Goal: Task Accomplishment & Management: Manage account settings

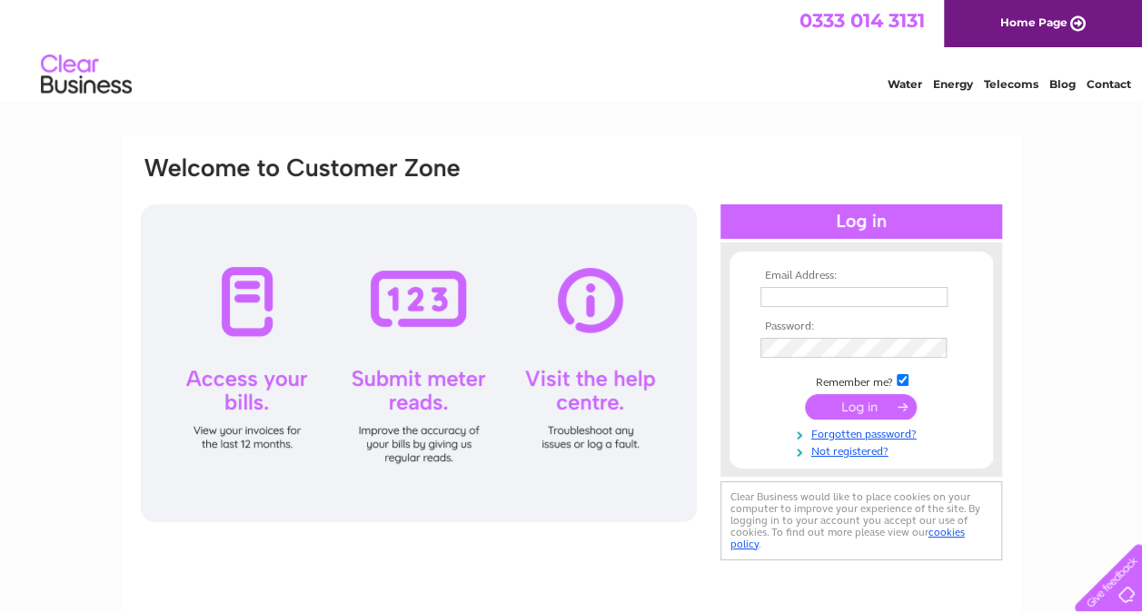
type input "accounts@tsimoray.org.uk"
click at [847, 407] on input "submit" at bounding box center [861, 406] width 112 height 25
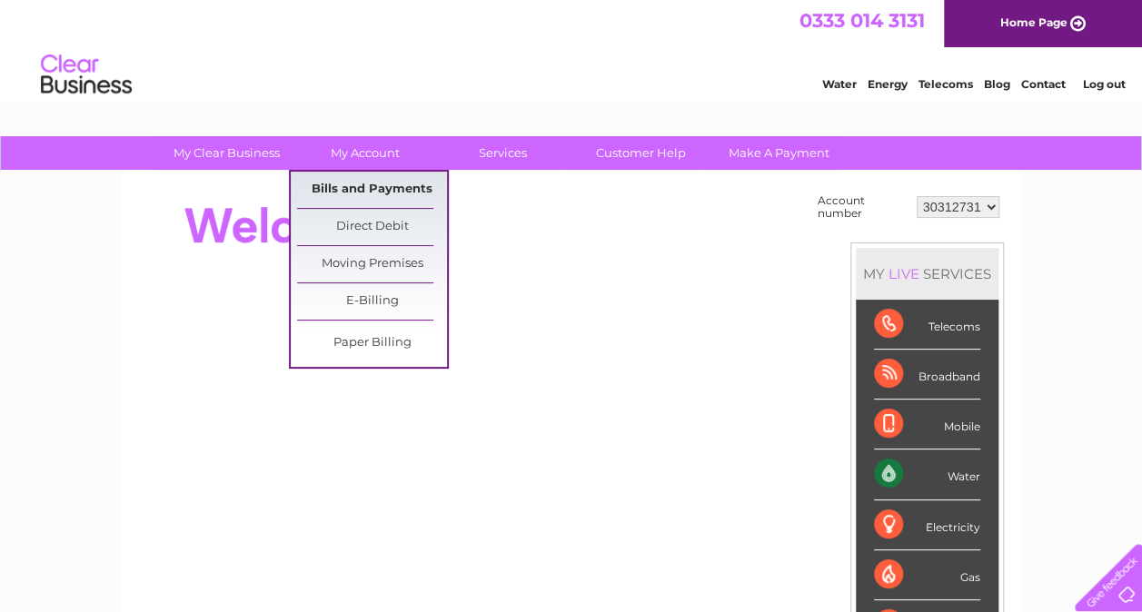
click at [376, 184] on link "Bills and Payments" at bounding box center [372, 190] width 150 height 36
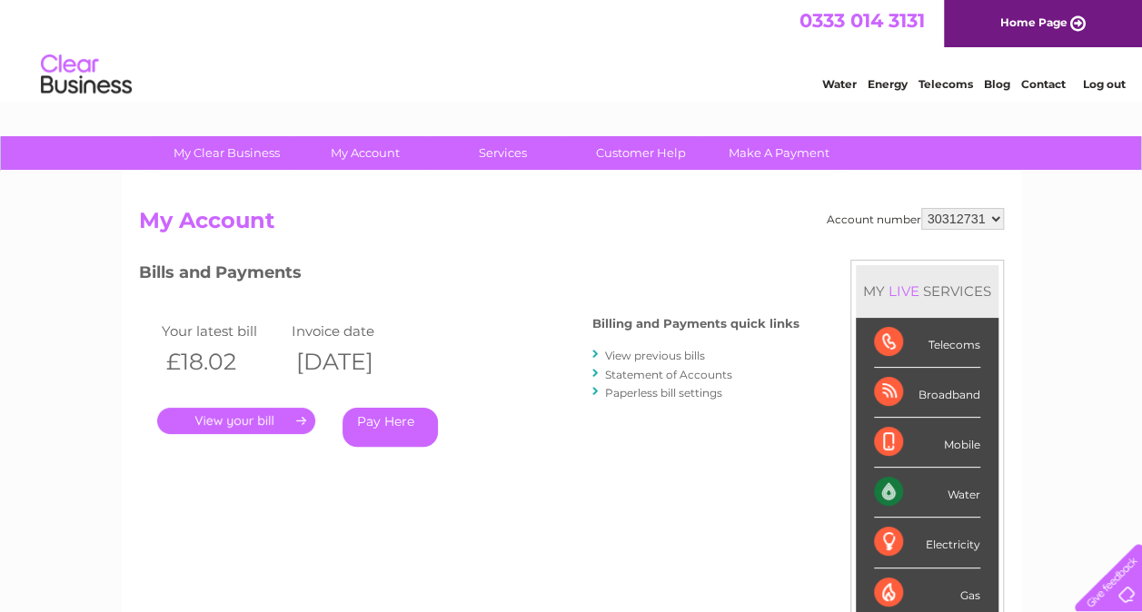
click at [276, 426] on link "." at bounding box center [236, 421] width 158 height 26
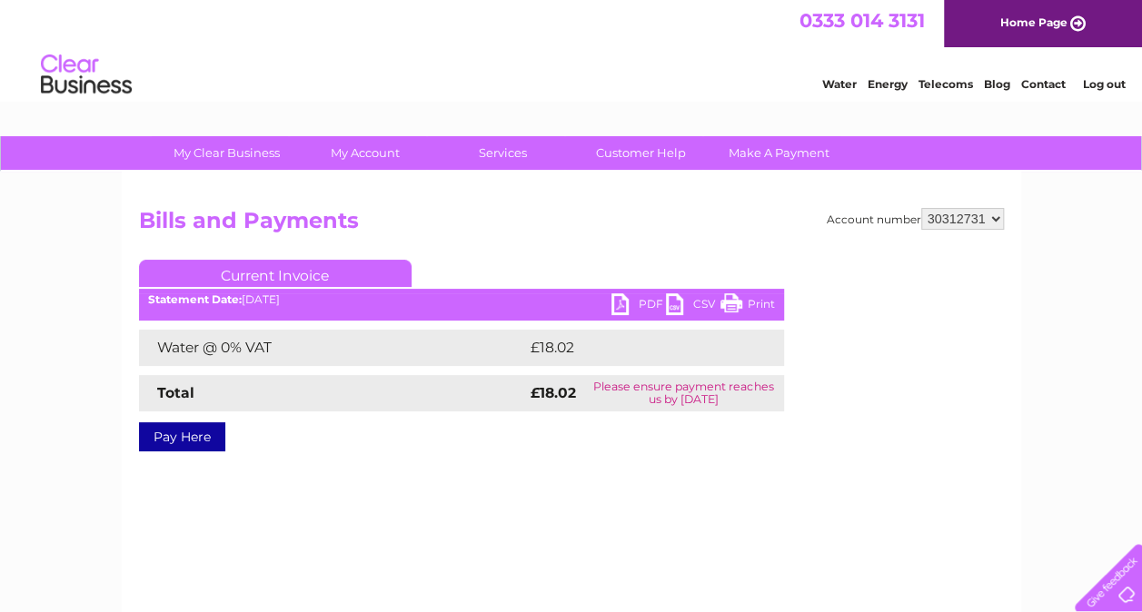
click at [617, 305] on link "PDF" at bounding box center [638, 306] width 54 height 26
click at [1102, 81] on link "Log out" at bounding box center [1103, 84] width 43 height 14
